Goal: Information Seeking & Learning: Learn about a topic

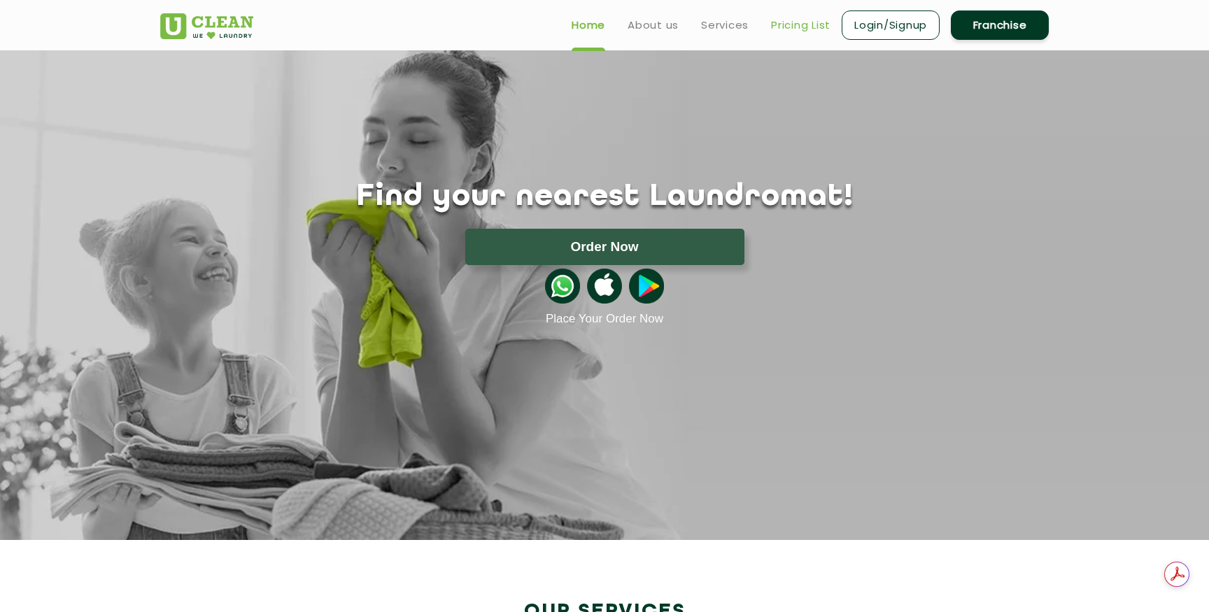
click at [790, 23] on link "Pricing List" at bounding box center [800, 25] width 59 height 17
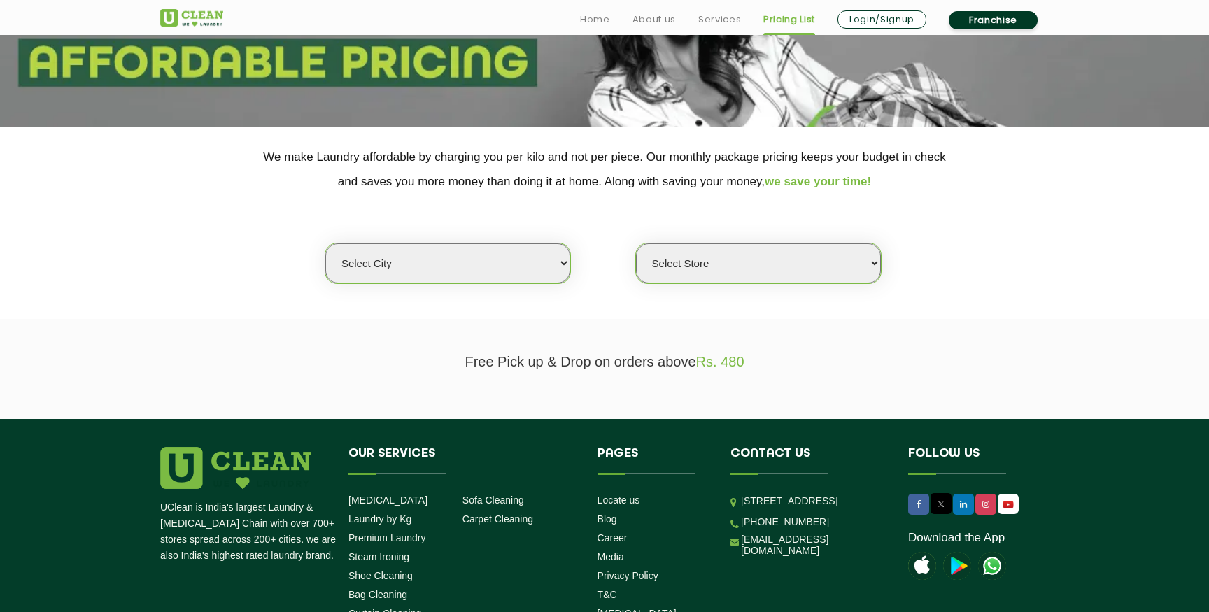
scroll to position [233, 0]
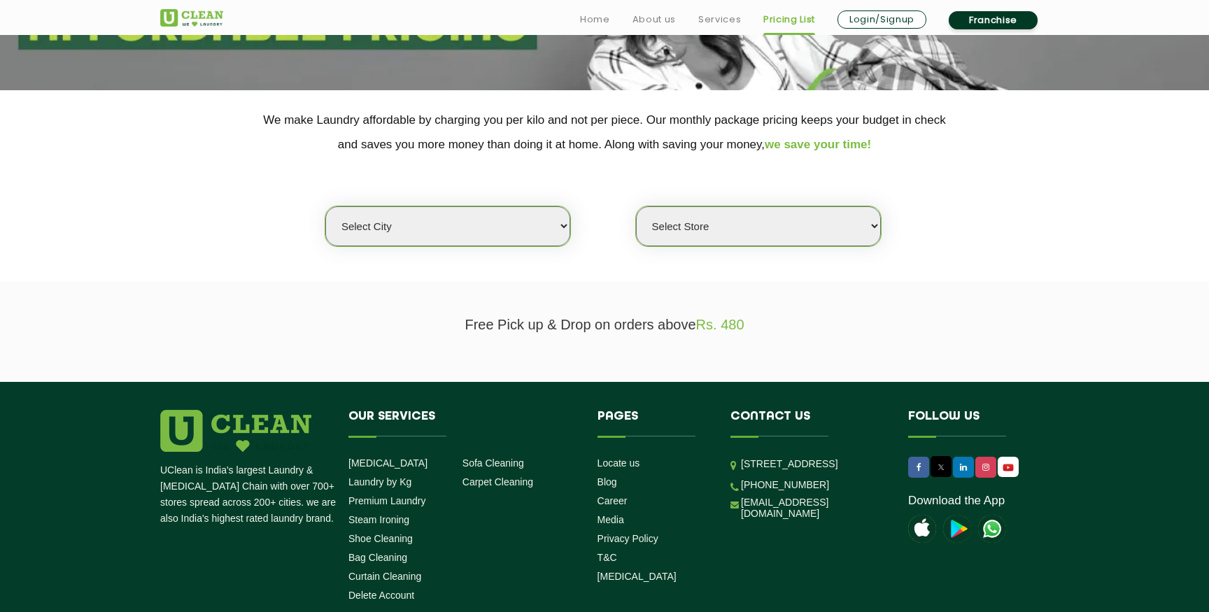
click at [507, 223] on select "Select city [GEOGRAPHIC_DATA] [GEOGRAPHIC_DATA] [GEOGRAPHIC_DATA] [GEOGRAPHIC_D…" at bounding box center [447, 226] width 245 height 40
select select "1"
click at [325, 206] on select "Select city [GEOGRAPHIC_DATA] [GEOGRAPHIC_DATA] [GEOGRAPHIC_DATA] [GEOGRAPHIC_D…" at bounding box center [447, 226] width 245 height 40
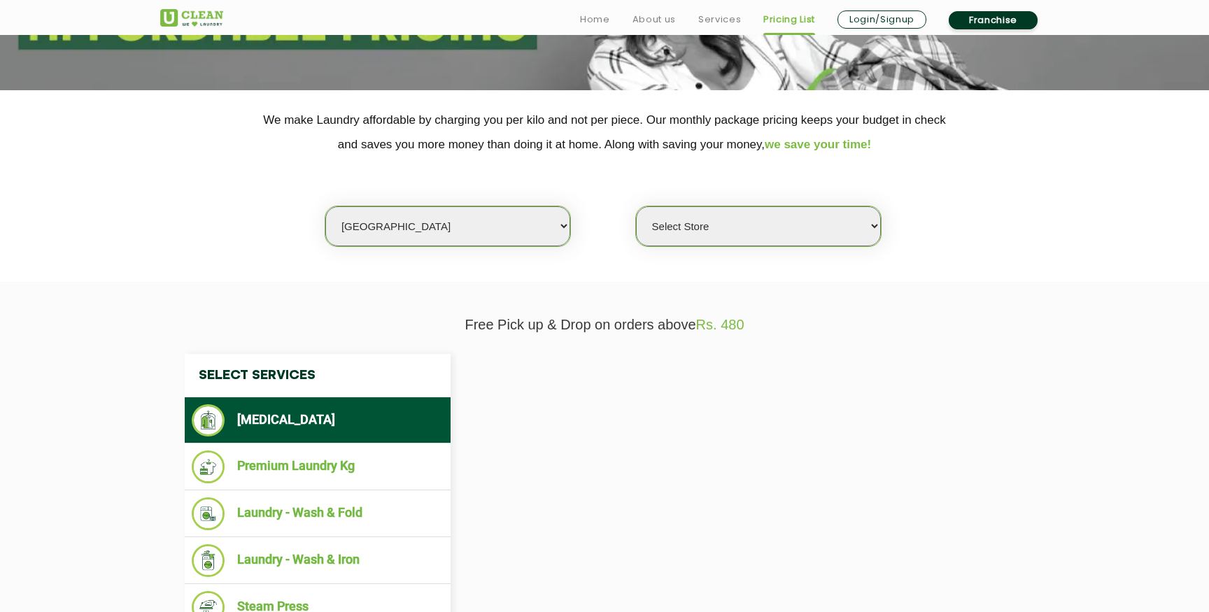
click at [742, 230] on select "Select Store" at bounding box center [758, 226] width 245 height 40
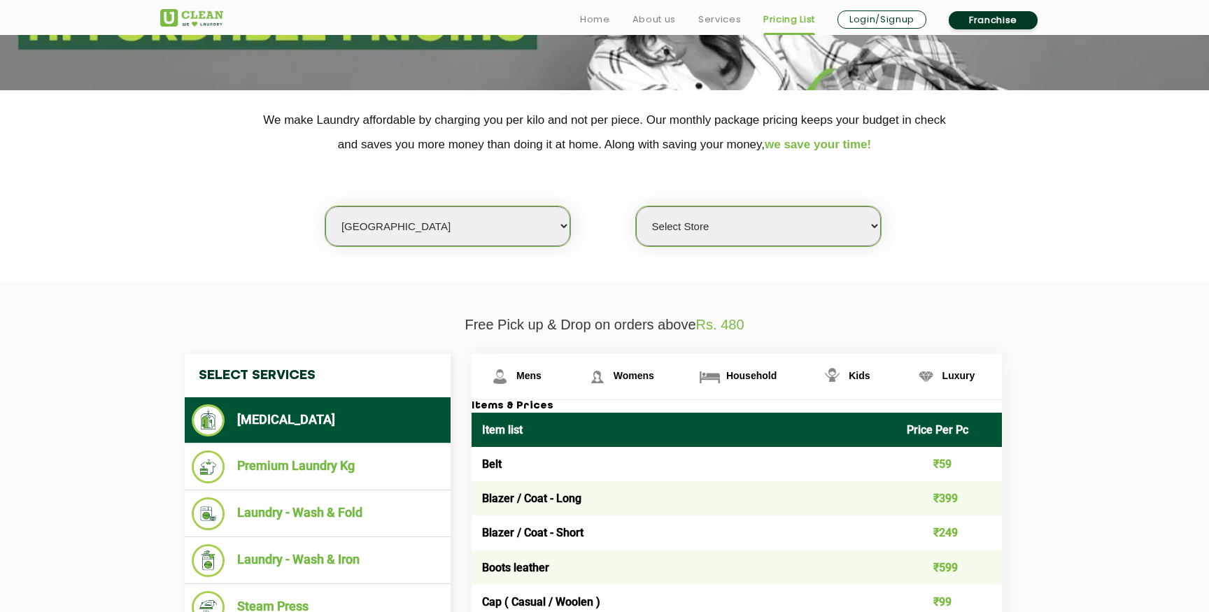
select select "52"
click at [636, 206] on select "Select Store [GEOGRAPHIC_DATA] [GEOGRAPHIC_DATA] 2 [GEOGRAPHIC_DATA] [PERSON_NA…" at bounding box center [758, 226] width 245 height 40
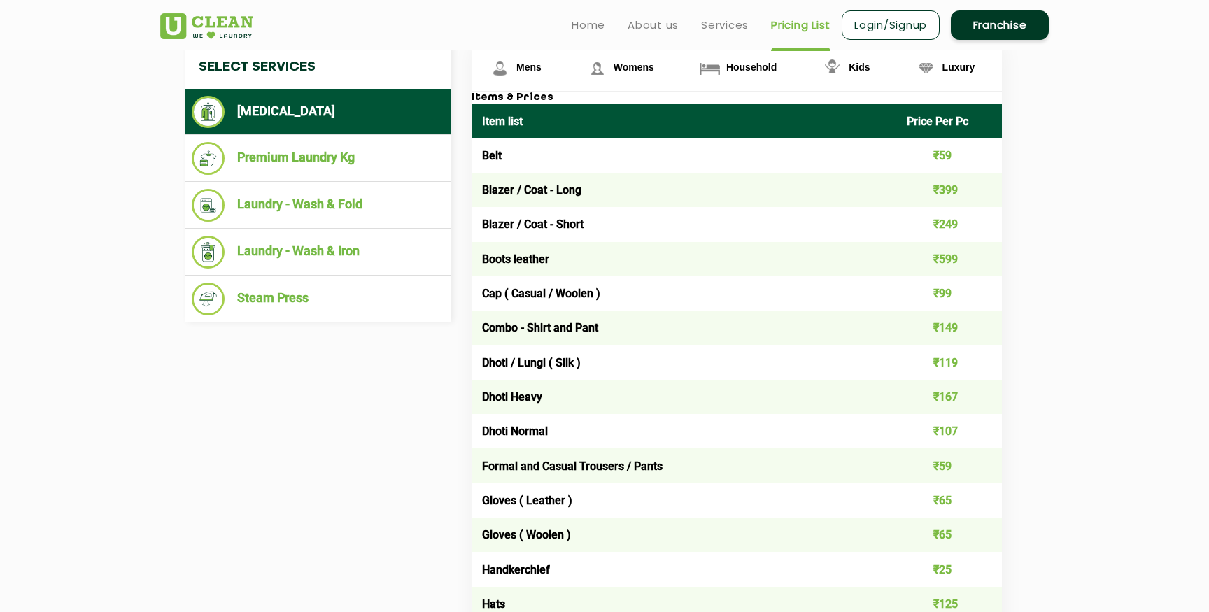
scroll to position [531, 0]
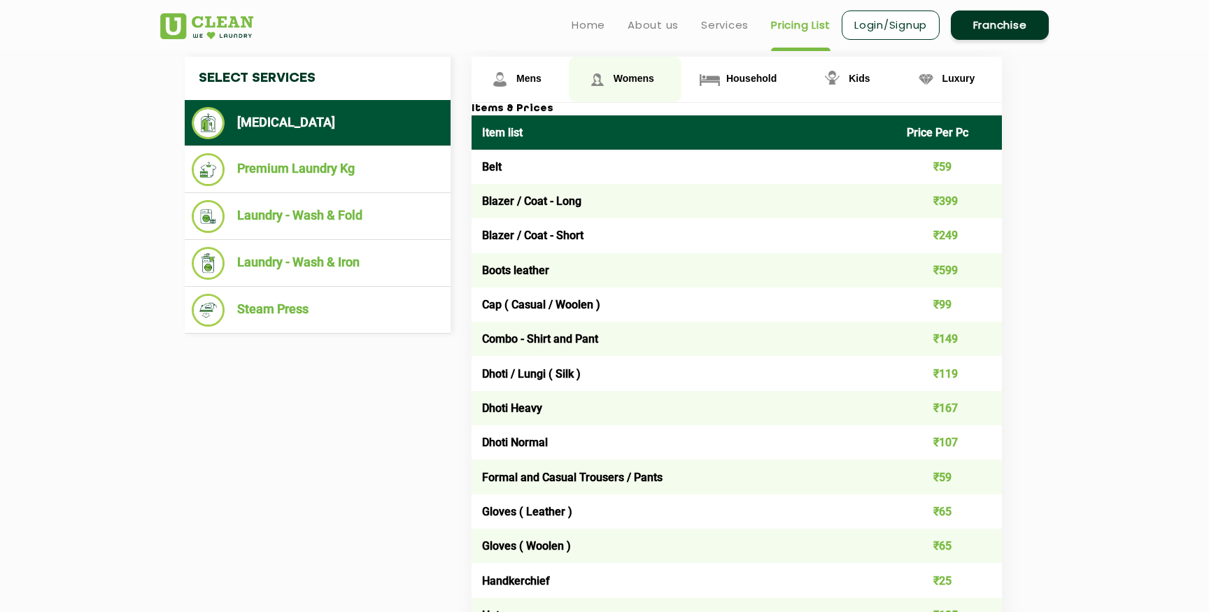
click at [639, 75] on span "Womens" at bounding box center [634, 78] width 41 height 11
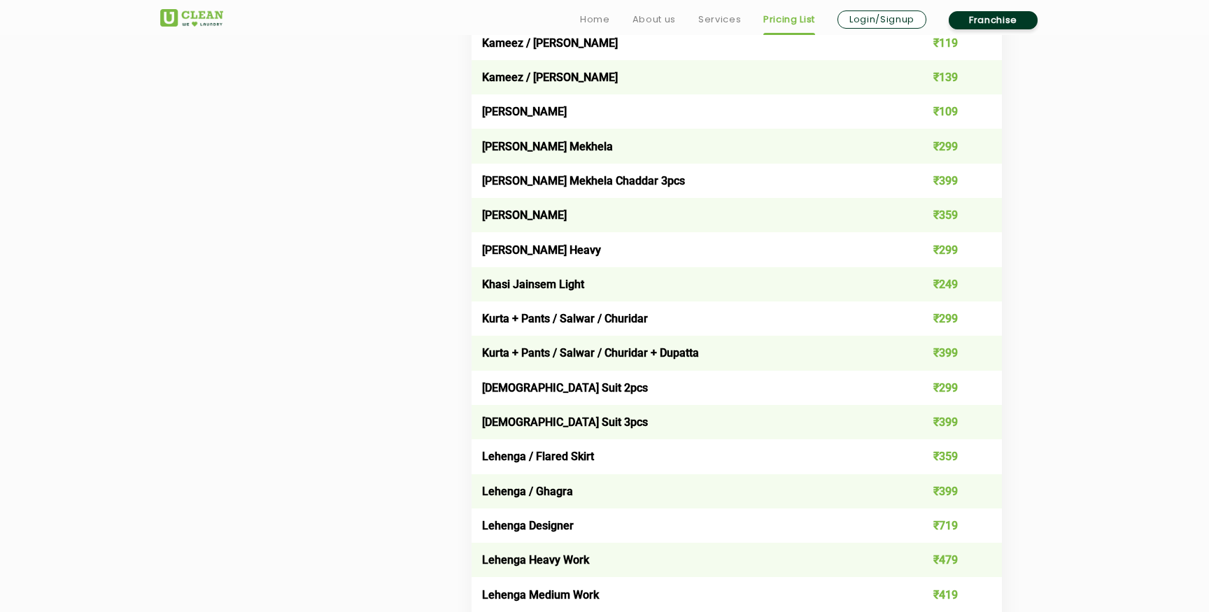
scroll to position [2522, 0]
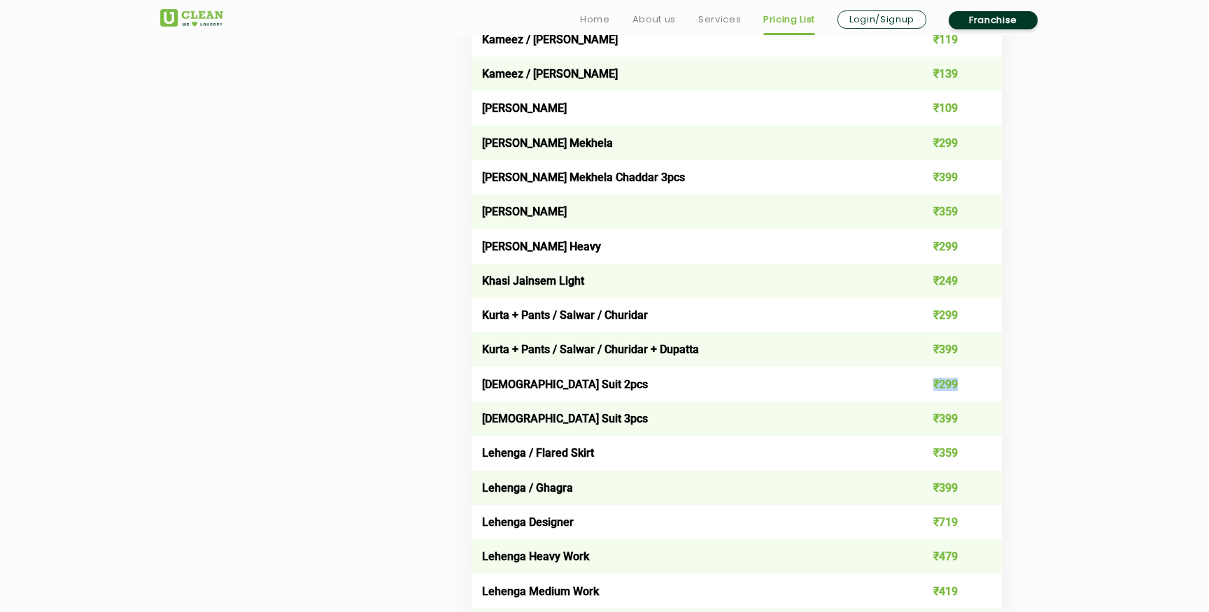
drag, startPoint x: 962, startPoint y: 382, endPoint x: 930, endPoint y: 384, distance: 32.3
click at [930, 384] on td "₹299" at bounding box center [950, 384] width 106 height 34
